Goal: Task Accomplishment & Management: Manage account settings

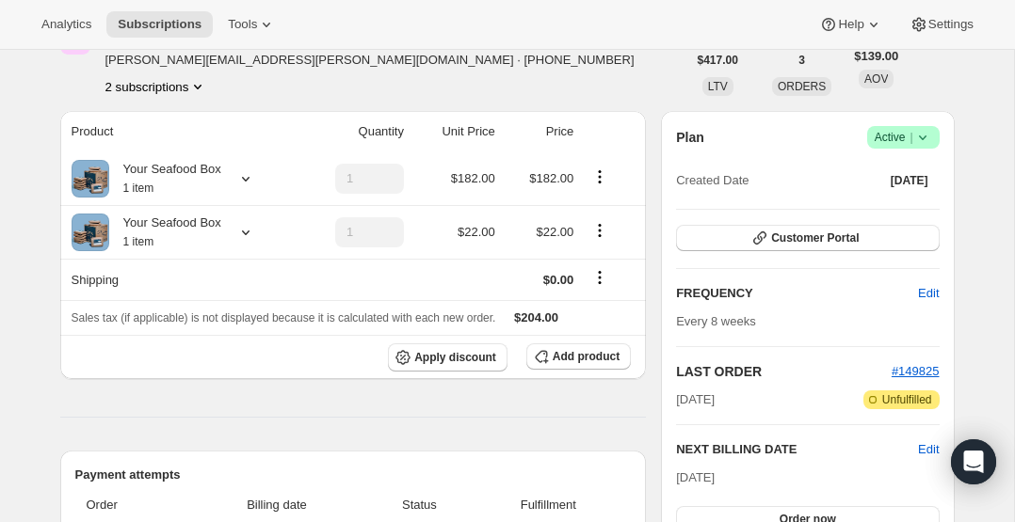
scroll to position [116, 0]
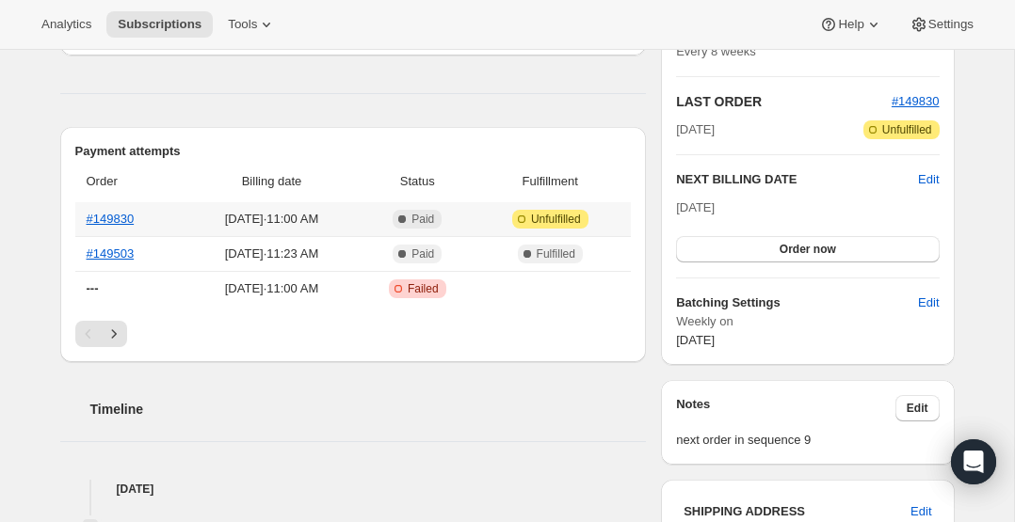
scroll to position [377, 0]
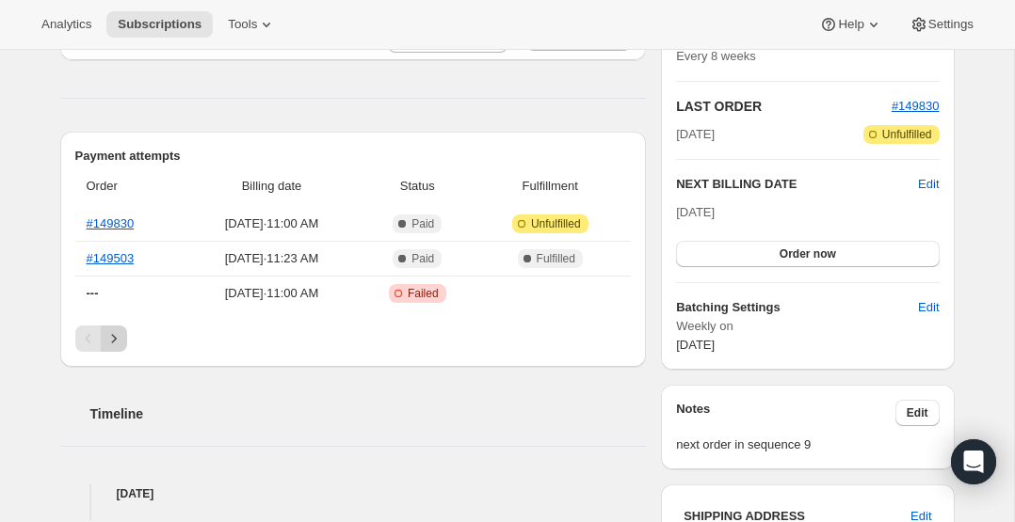
click at [121, 338] on icon "Next" at bounding box center [113, 338] width 19 height 19
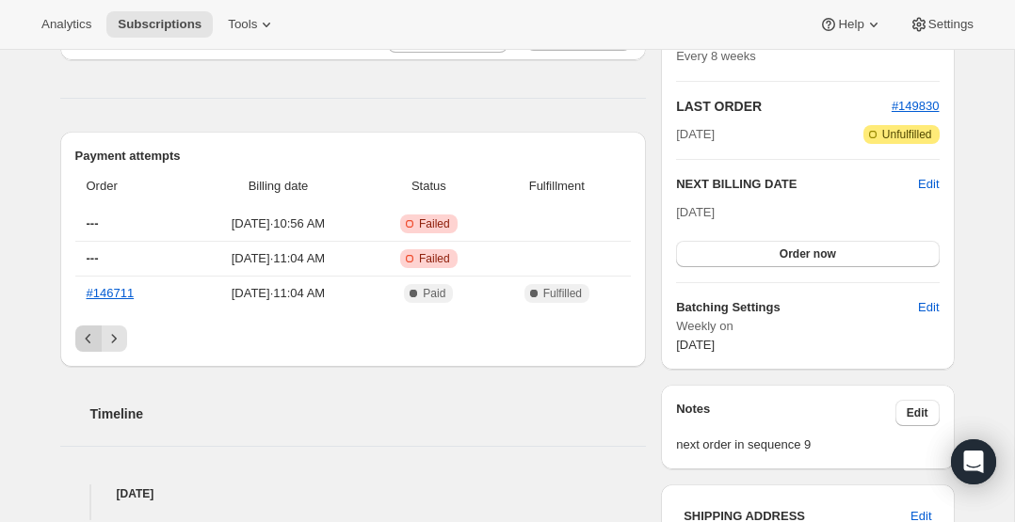
click at [86, 337] on icon "Previous" at bounding box center [88, 338] width 6 height 9
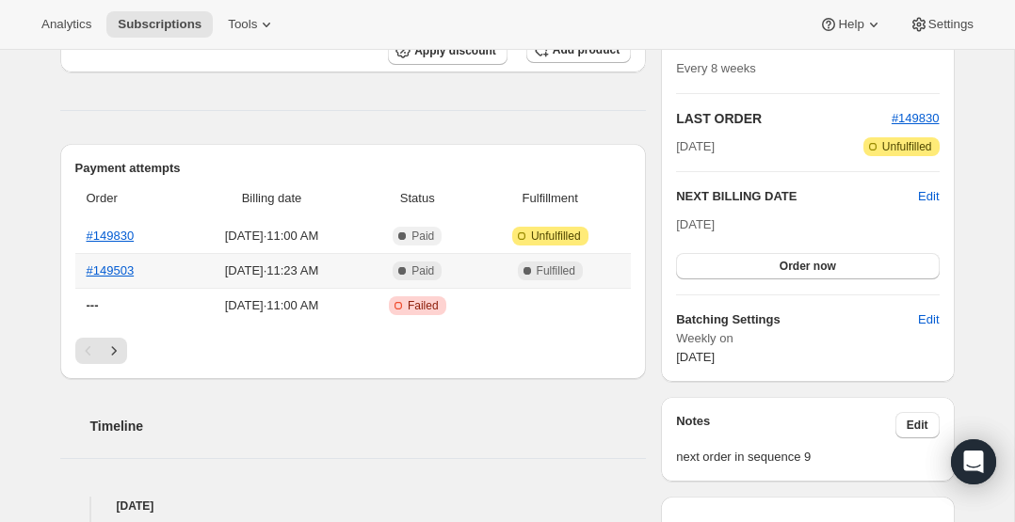
scroll to position [358, 0]
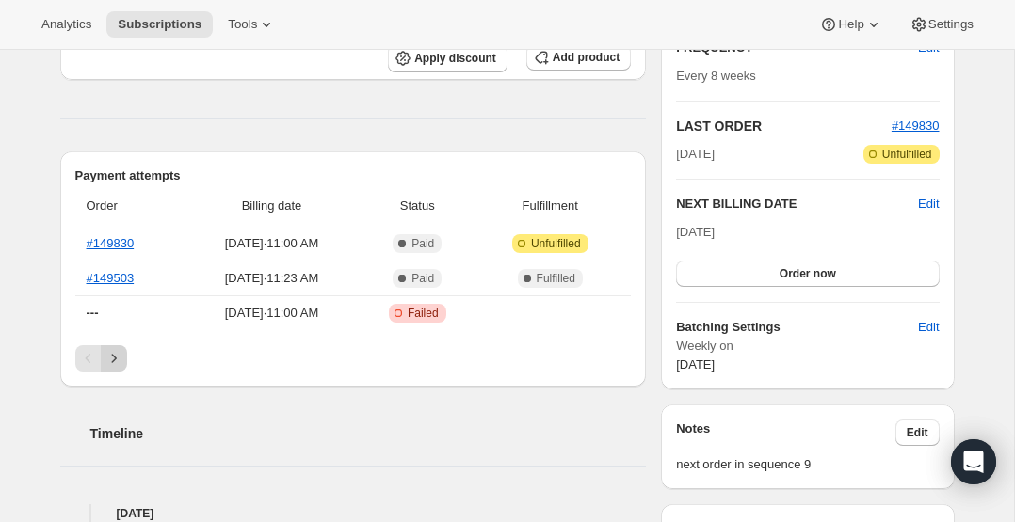
click at [112, 363] on icon "Next" at bounding box center [113, 358] width 19 height 19
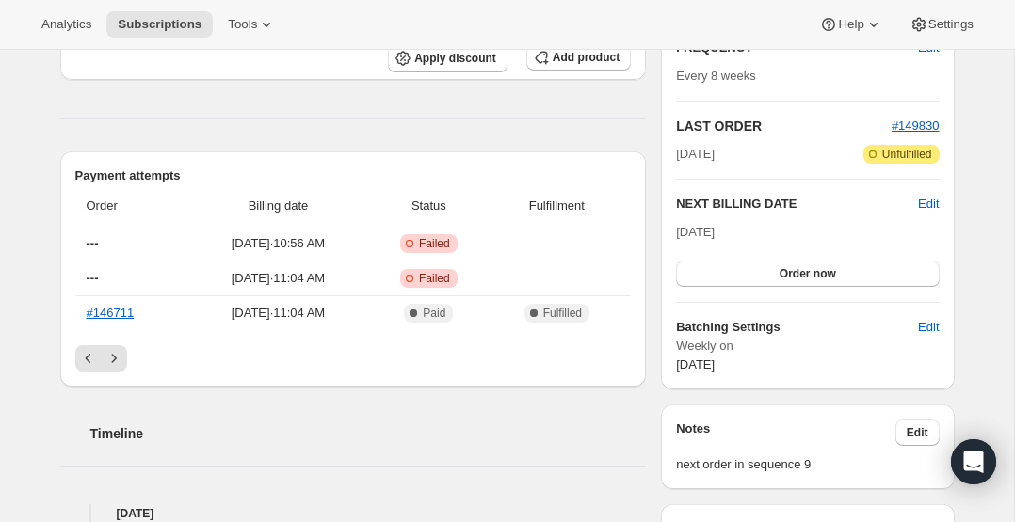
click at [117, 330] on div "Order Billing date Status Fulfillment --- [DATE] · 10:56 AM Critical Incomplete…" at bounding box center [353, 265] width 556 height 160
click at [119, 356] on icon "Next" at bounding box center [113, 358] width 19 height 19
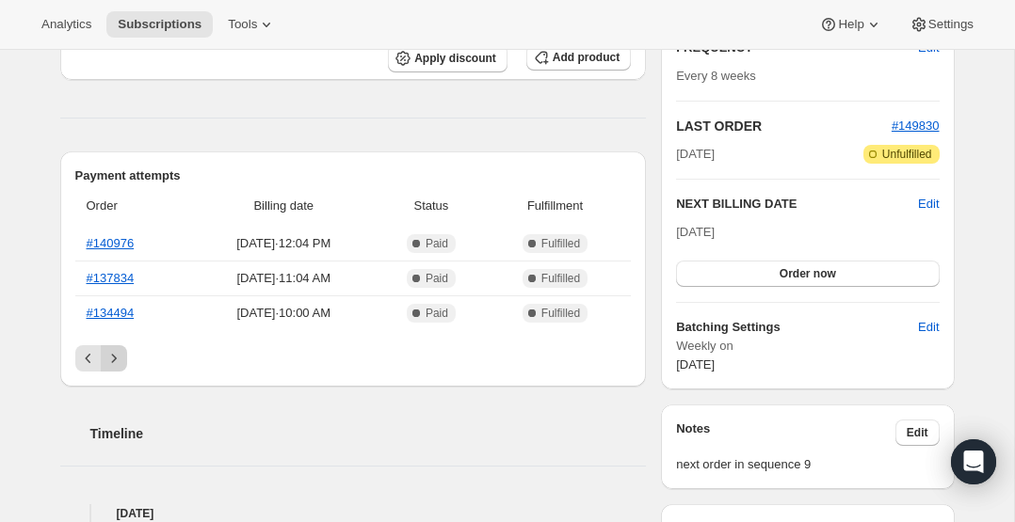
click at [120, 354] on icon "Next" at bounding box center [113, 358] width 19 height 19
click at [87, 357] on icon "Previous" at bounding box center [88, 358] width 19 height 19
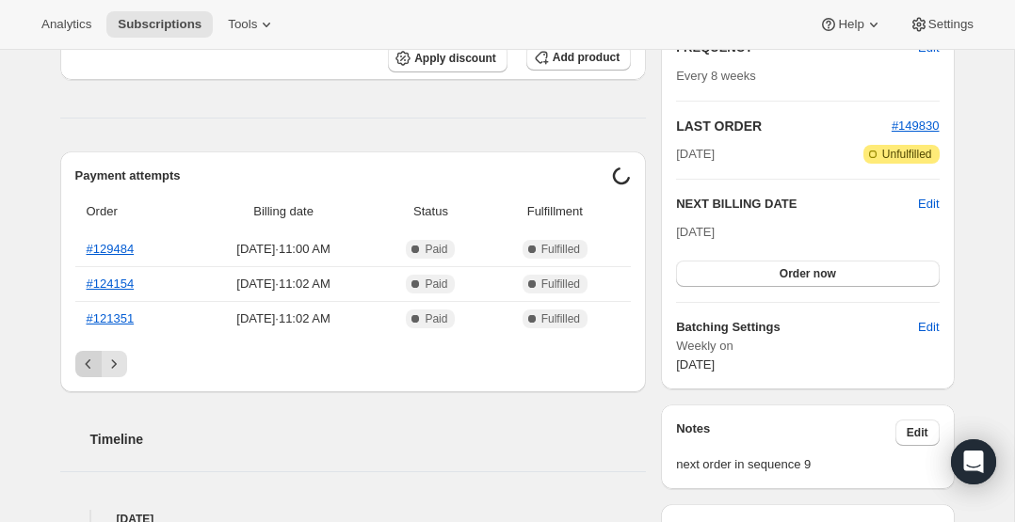
click at [87, 357] on icon "Previous" at bounding box center [88, 364] width 19 height 19
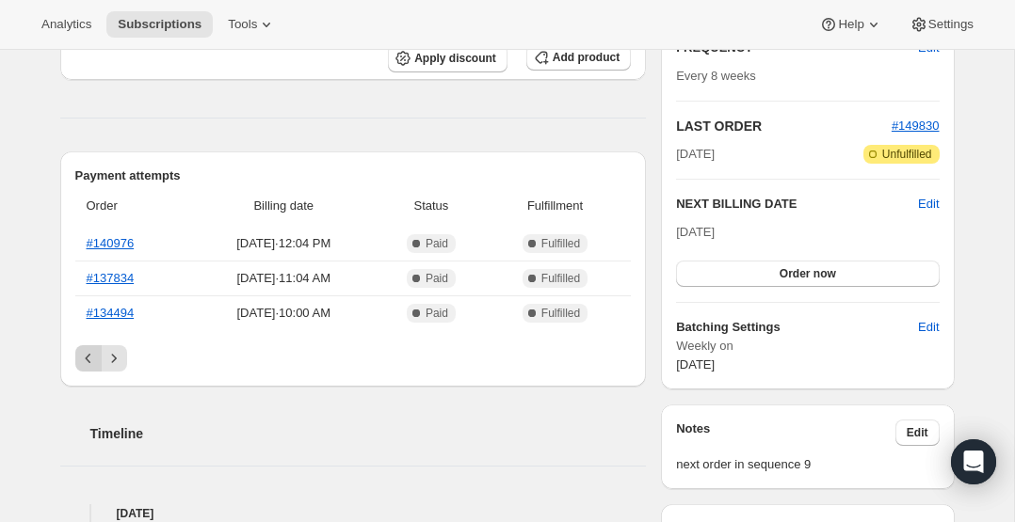
click at [87, 357] on icon "Previous" at bounding box center [88, 358] width 19 height 19
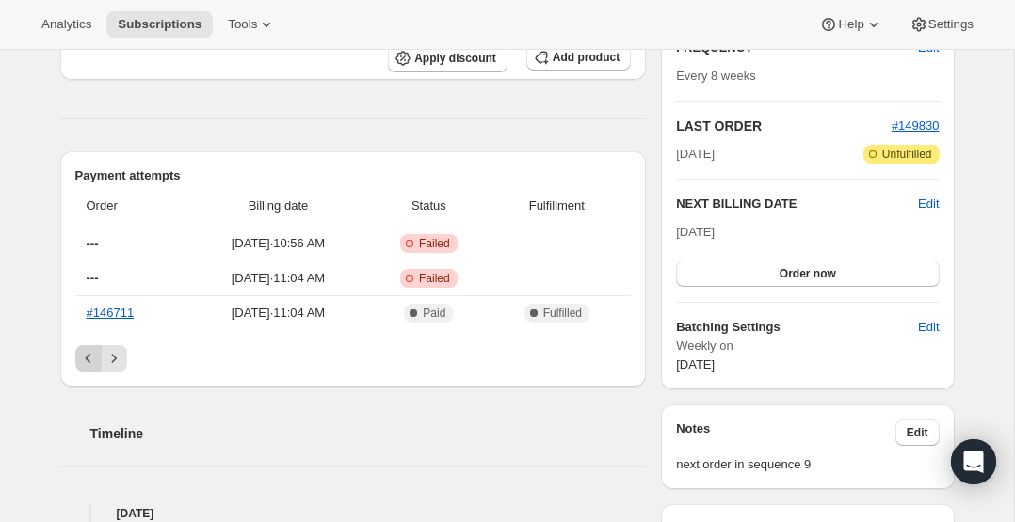
click at [87, 357] on icon "Previous" at bounding box center [88, 358] width 19 height 19
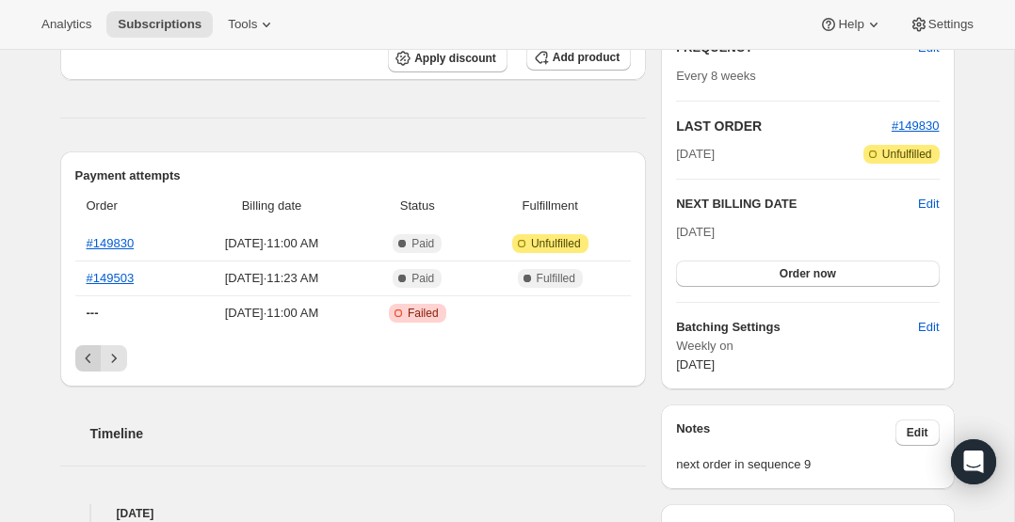
click at [87, 357] on div "Pagination" at bounding box center [88, 358] width 26 height 26
click at [108, 246] on link "#149830" at bounding box center [111, 243] width 48 height 14
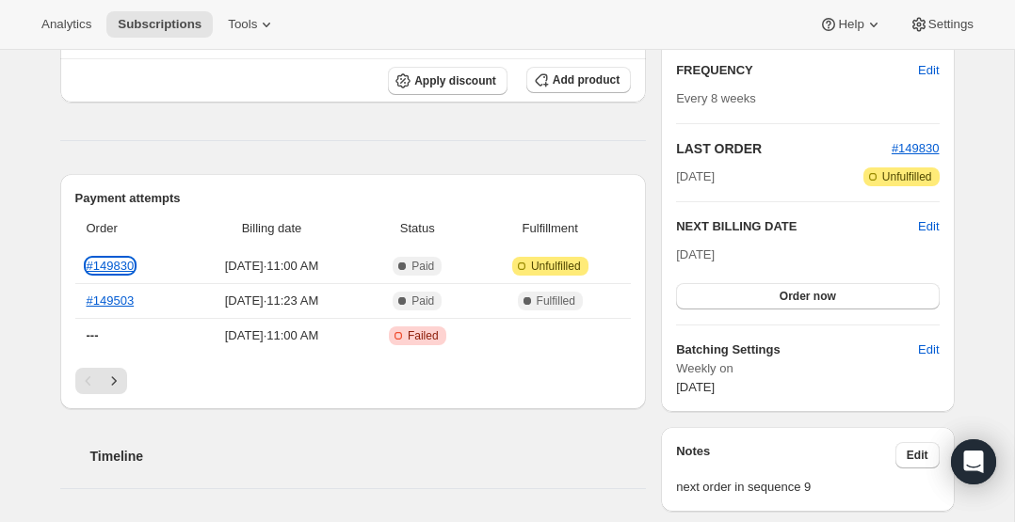
scroll to position [335, 0]
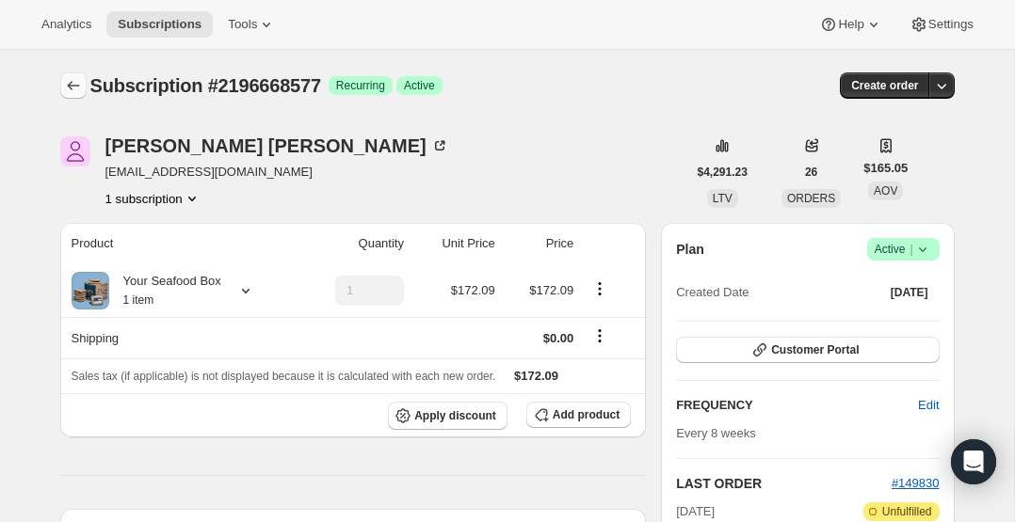
click at [69, 80] on icon "Subscriptions" at bounding box center [73, 85] width 19 height 19
